Goal: Task Accomplishment & Management: Use online tool/utility

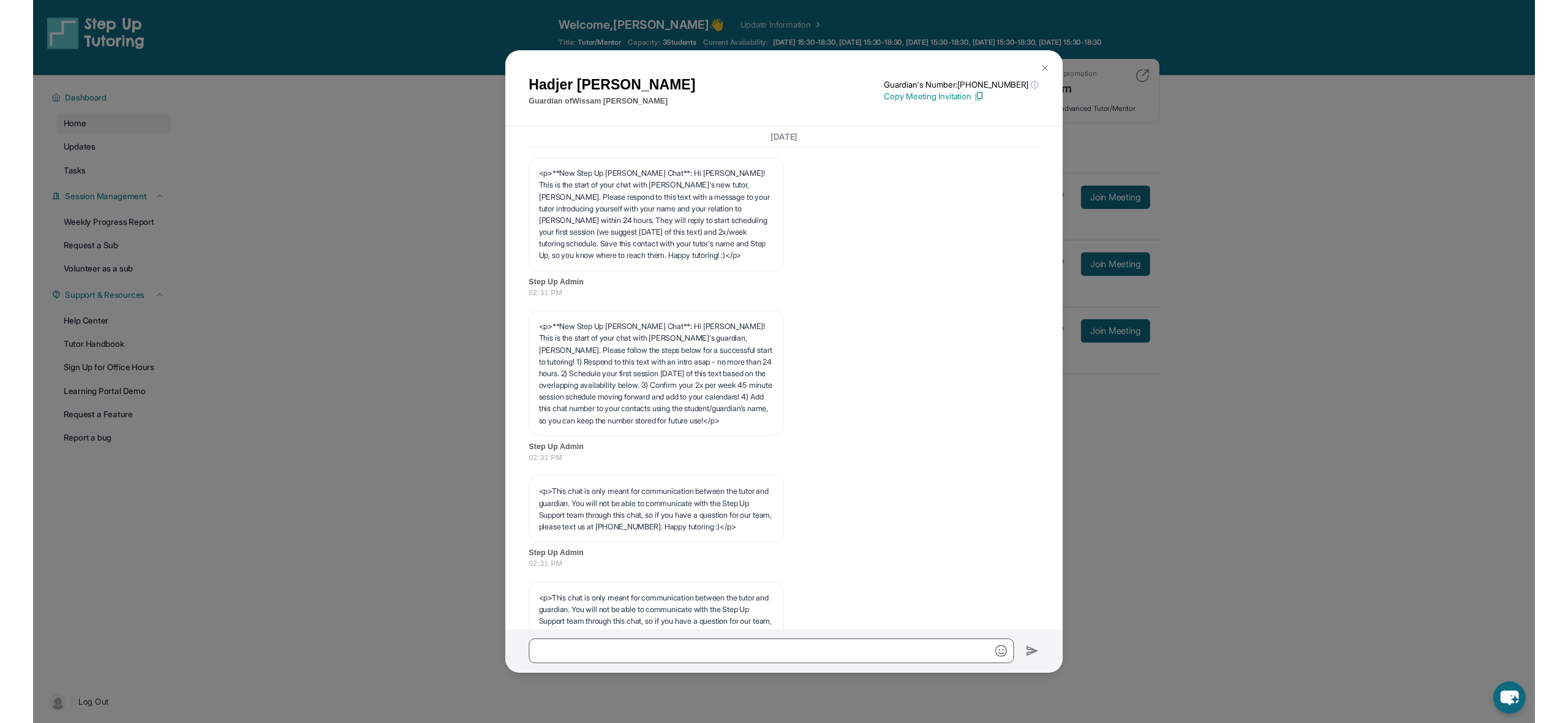
scroll to position [3249, 0]
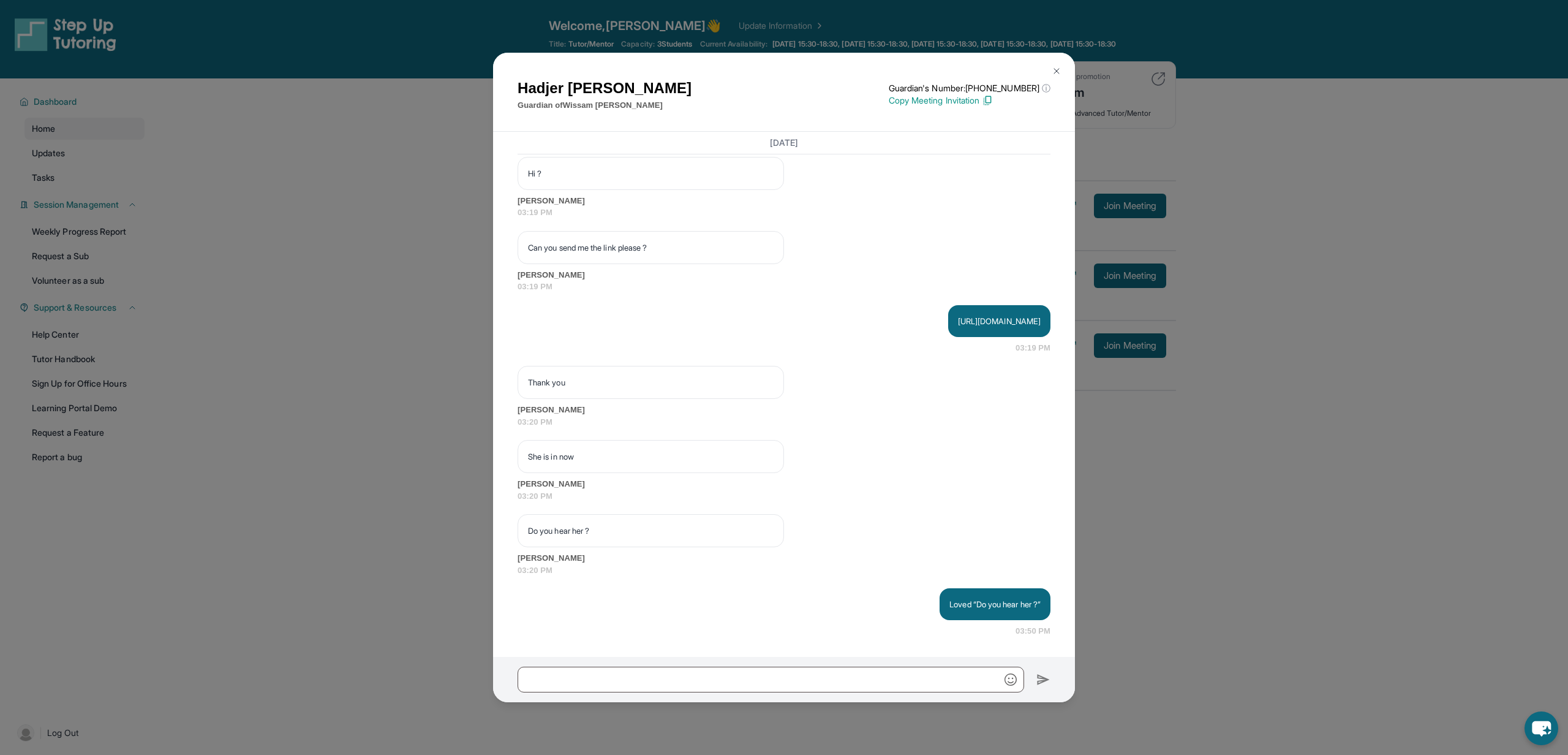
click at [1057, 71] on img at bounding box center [1057, 71] width 10 height 10
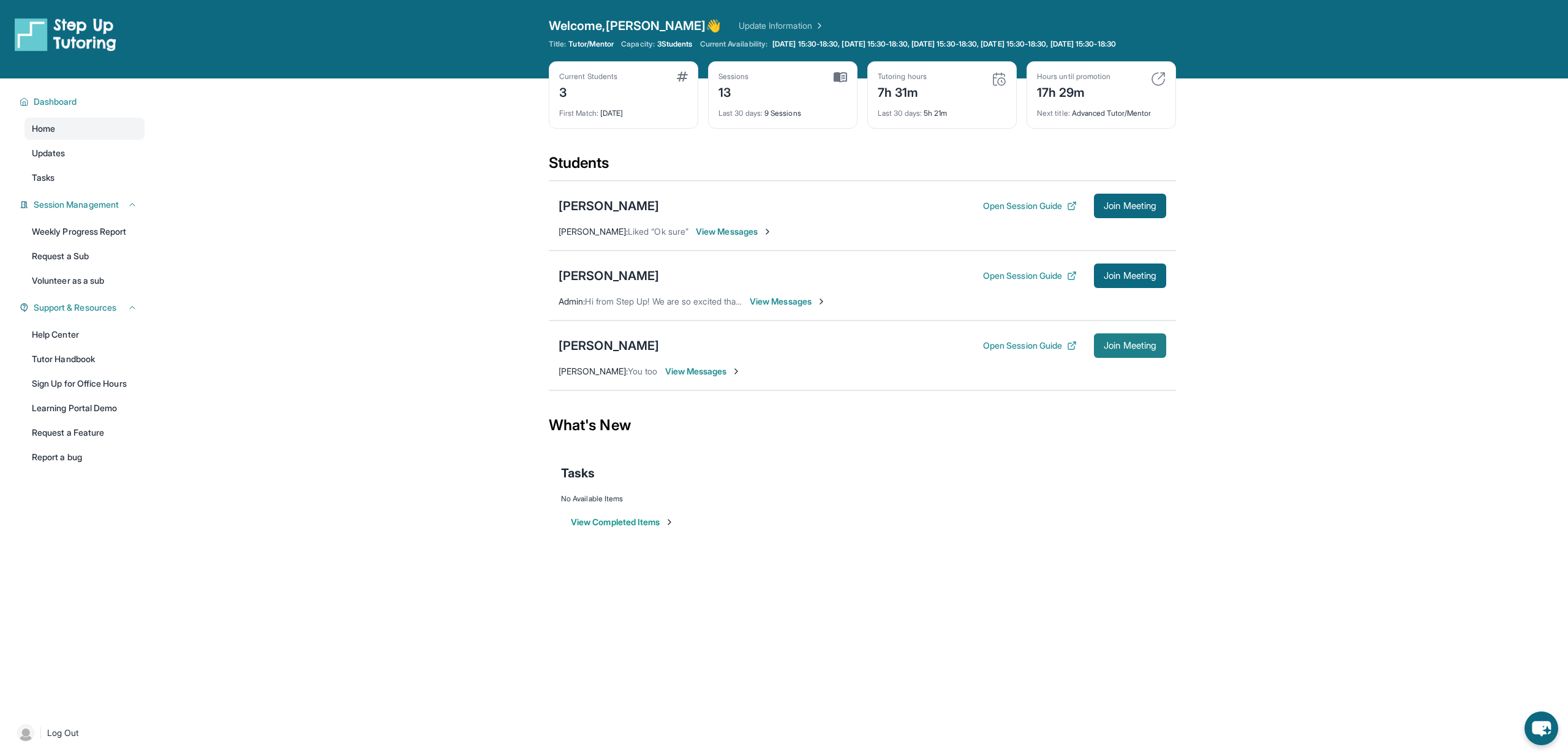
click at [1135, 348] on button "Join Meeting" at bounding box center [1130, 345] width 72 height 25
click at [1105, 349] on span "Join Meeting" at bounding box center [1130, 345] width 52 height 7
click at [1116, 349] on span "Join Meeting" at bounding box center [1130, 345] width 52 height 7
click at [739, 25] on link "Update Information" at bounding box center [781, 26] width 86 height 12
click at [1118, 349] on span "Join Meeting" at bounding box center [1130, 345] width 52 height 7
